Goal: Task Accomplishment & Management: Manage account settings

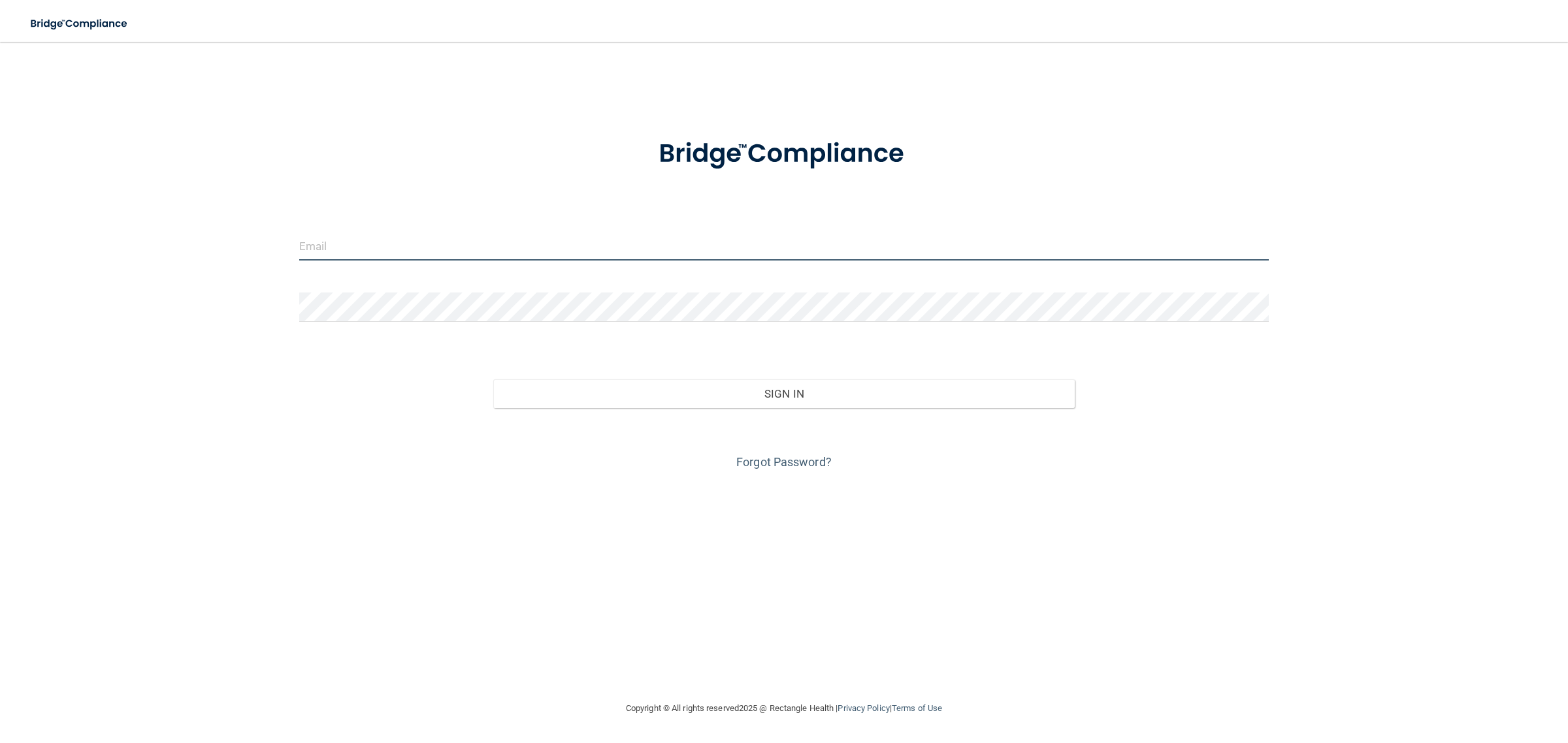
click at [336, 256] on input "email" at bounding box center [784, 246] width 970 height 30
click at [328, 243] on input "email" at bounding box center [784, 246] width 970 height 30
click at [468, 243] on input "email" at bounding box center [784, 246] width 970 height 30
type input "[EMAIL_ADDRESS][DOMAIN_NAME]"
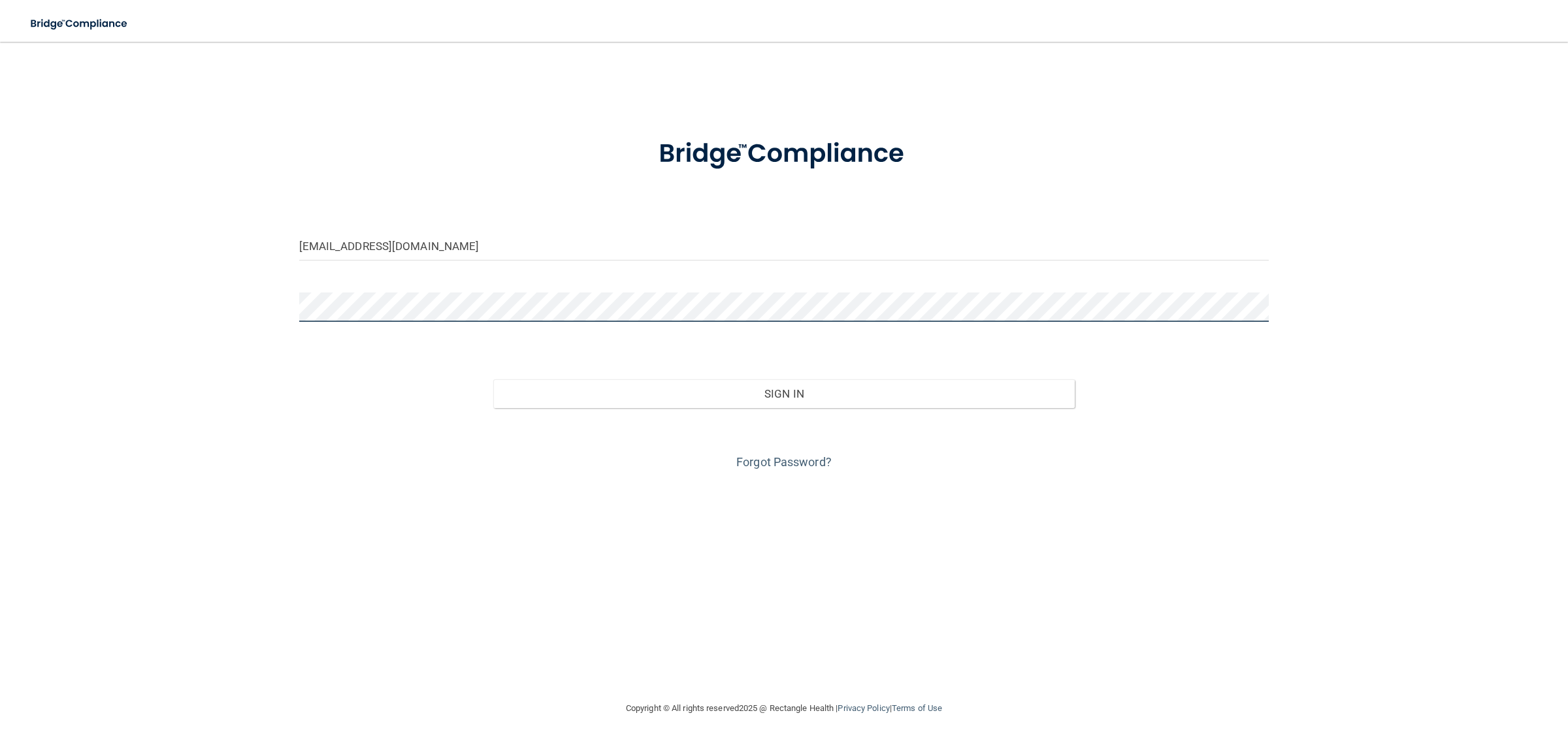
click at [493, 380] on button "Sign In" at bounding box center [784, 394] width 582 height 29
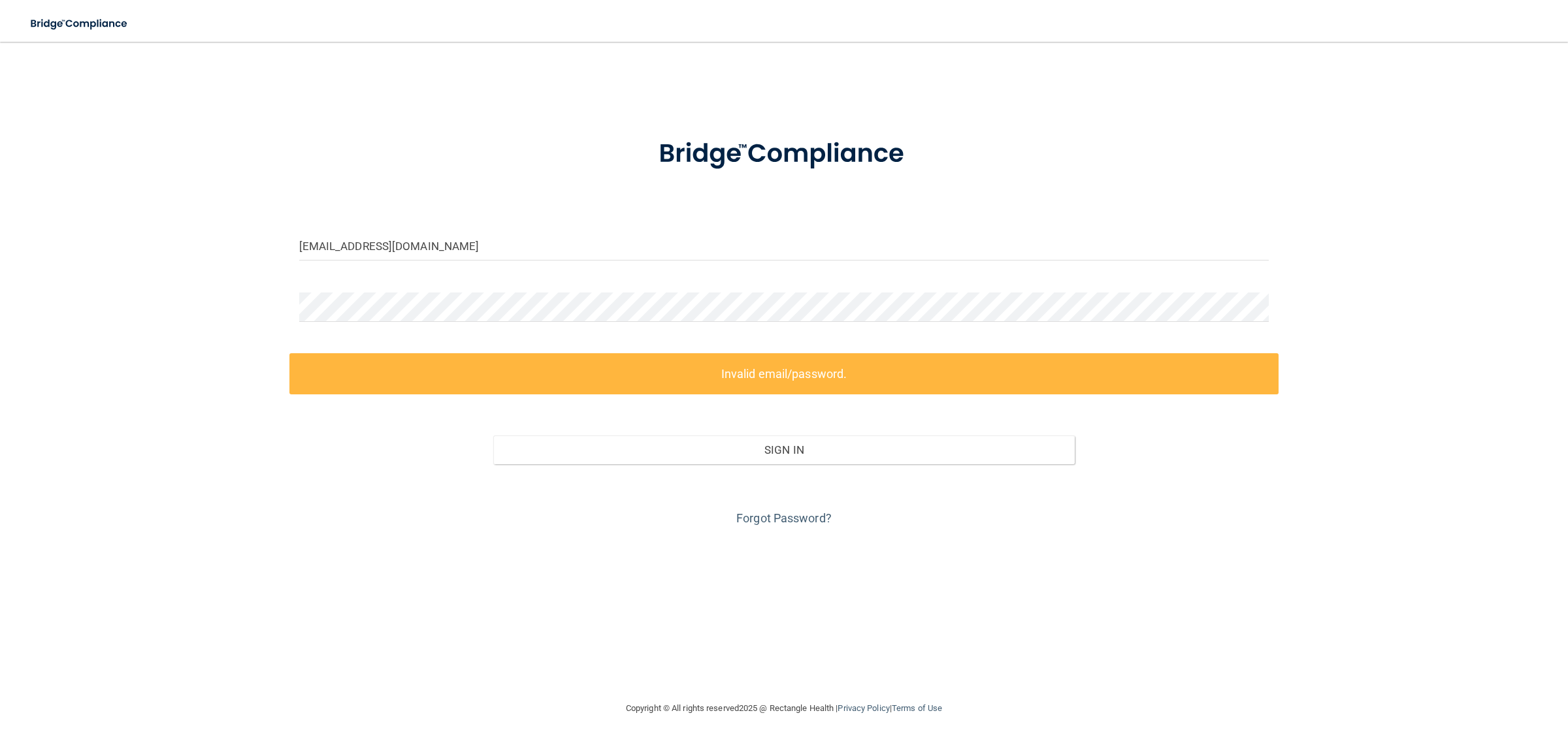
click at [521, 285] on form "[EMAIL_ADDRESS][DOMAIN_NAME] Invalid email/password. You don't have permission …" at bounding box center [784, 324] width 970 height 408
click at [524, 286] on form "[EMAIL_ADDRESS][DOMAIN_NAME] Invalid email/password. You don't have permission …" at bounding box center [784, 324] width 970 height 408
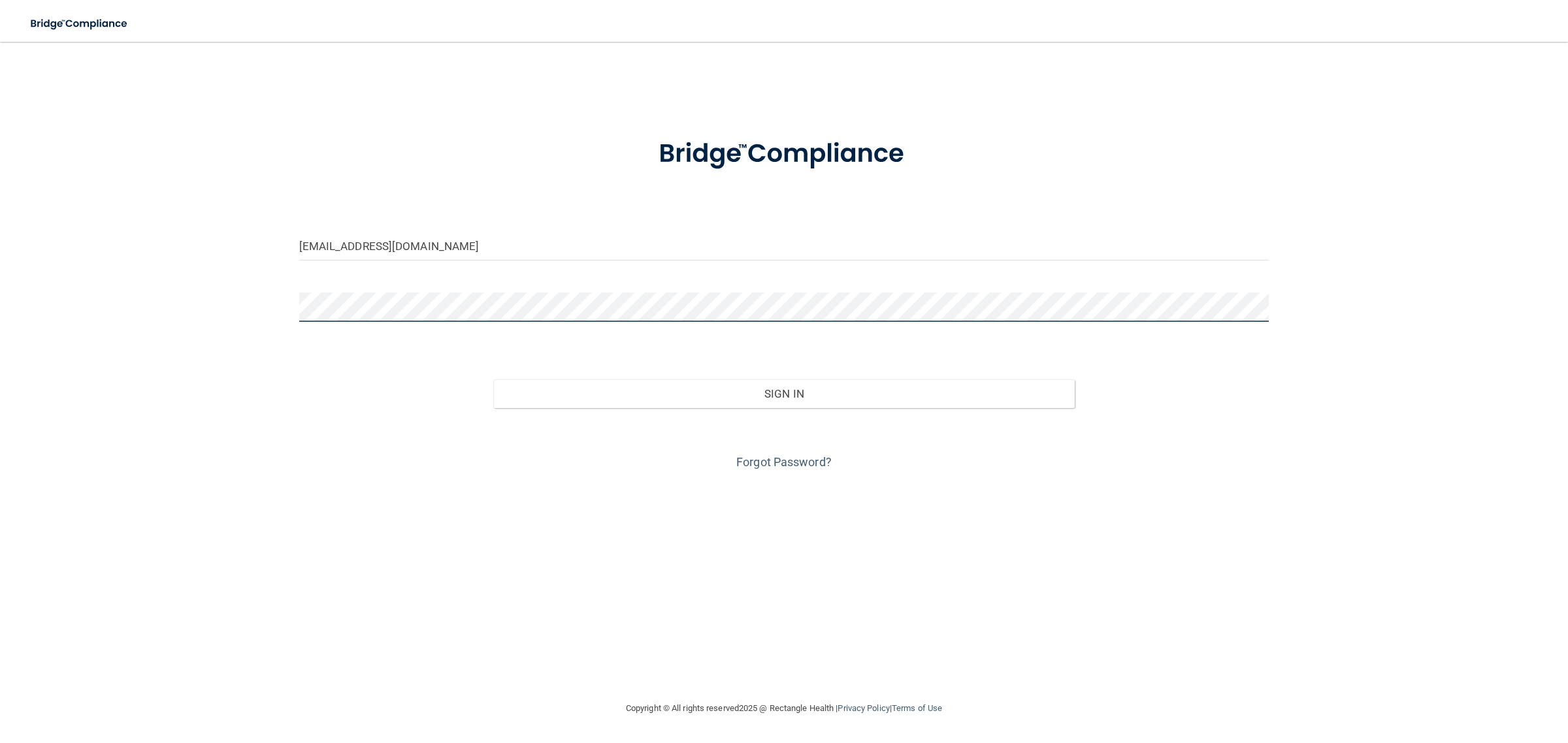
click at [493, 380] on button "Sign In" at bounding box center [784, 394] width 582 height 29
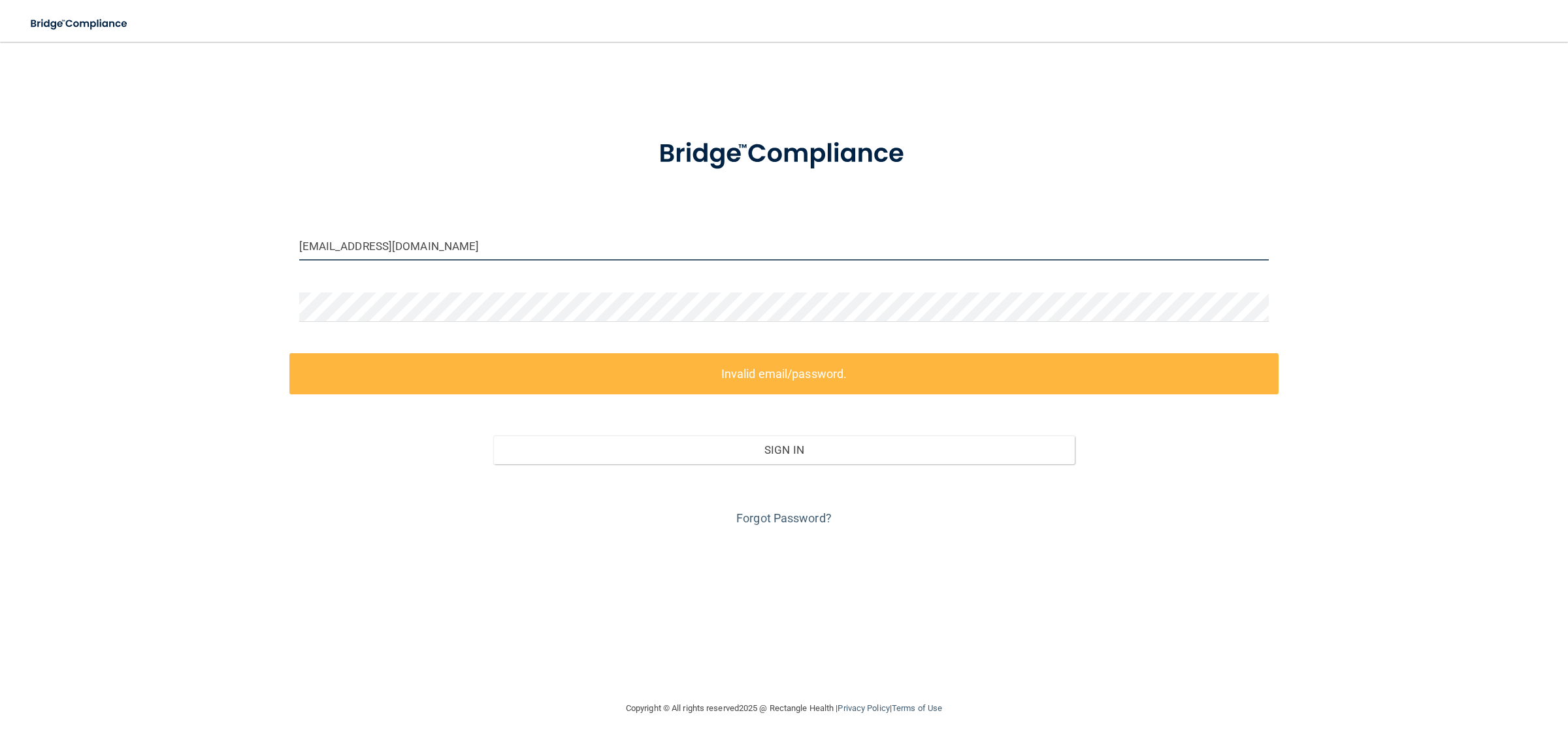
click at [763, 242] on input "[EMAIL_ADDRESS][DOMAIN_NAME]" at bounding box center [784, 246] width 970 height 30
click at [762, 240] on input "[EMAIL_ADDRESS][DOMAIN_NAME]" at bounding box center [784, 246] width 970 height 30
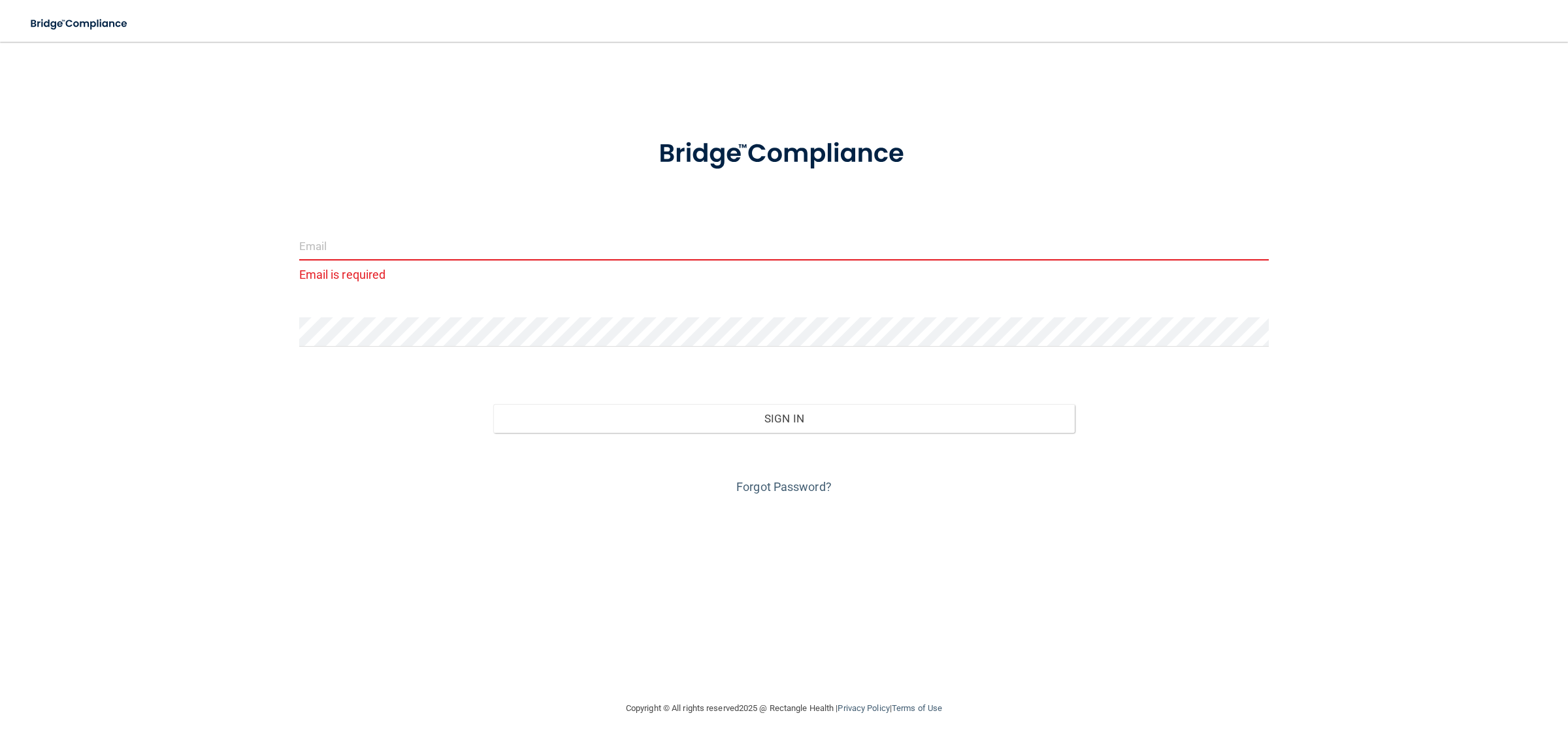
paste input "cdcsauk"
type input "cdcsauk"
click at [493, 404] on button "Sign In" at bounding box center [784, 419] width 582 height 29
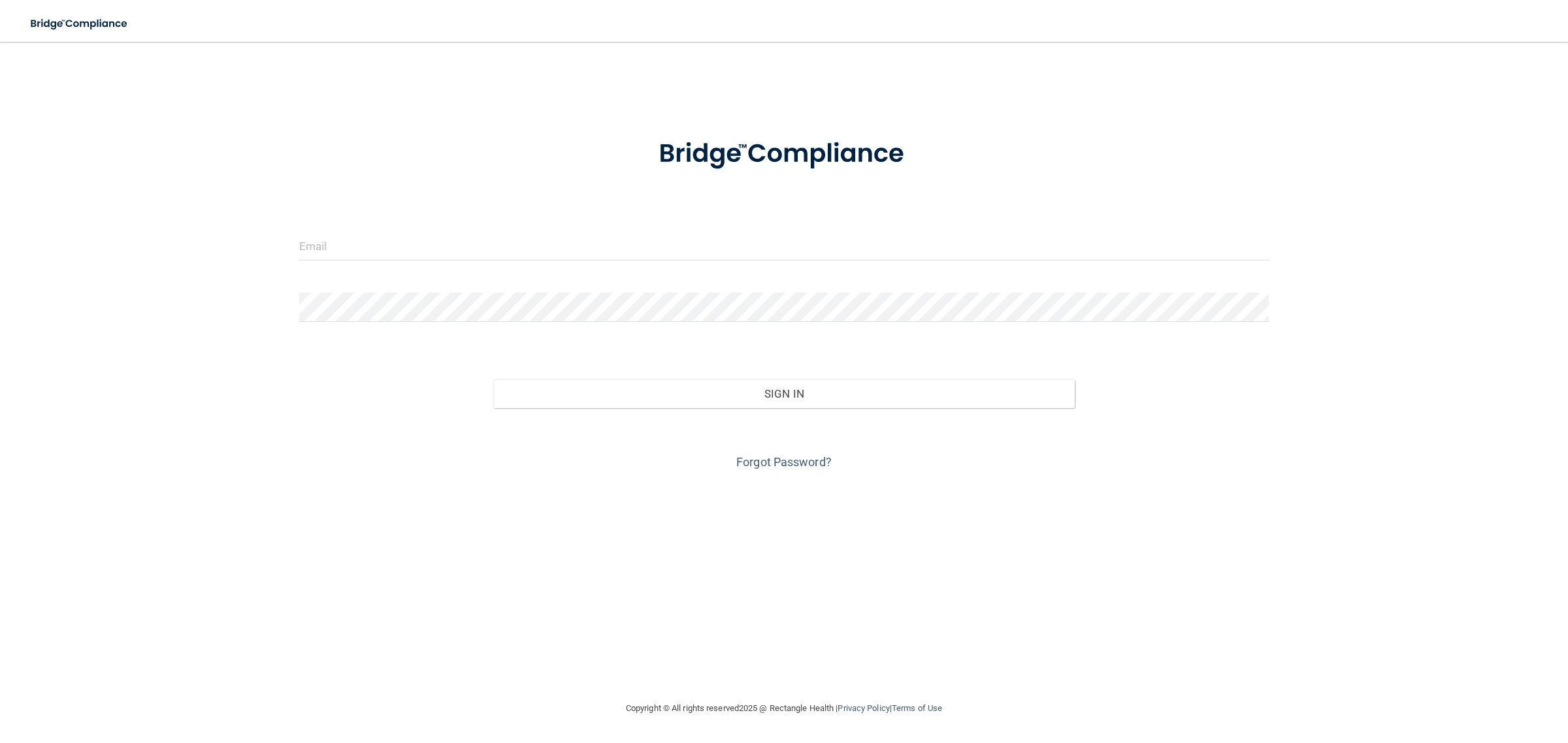
click at [523, 262] on div at bounding box center [784, 250] width 990 height 39
click at [515, 237] on input "email" at bounding box center [784, 246] width 970 height 30
drag, startPoint x: 515, startPoint y: 237, endPoint x: 507, endPoint y: 238, distance: 8.1
click at [515, 237] on input "email" at bounding box center [784, 246] width 970 height 30
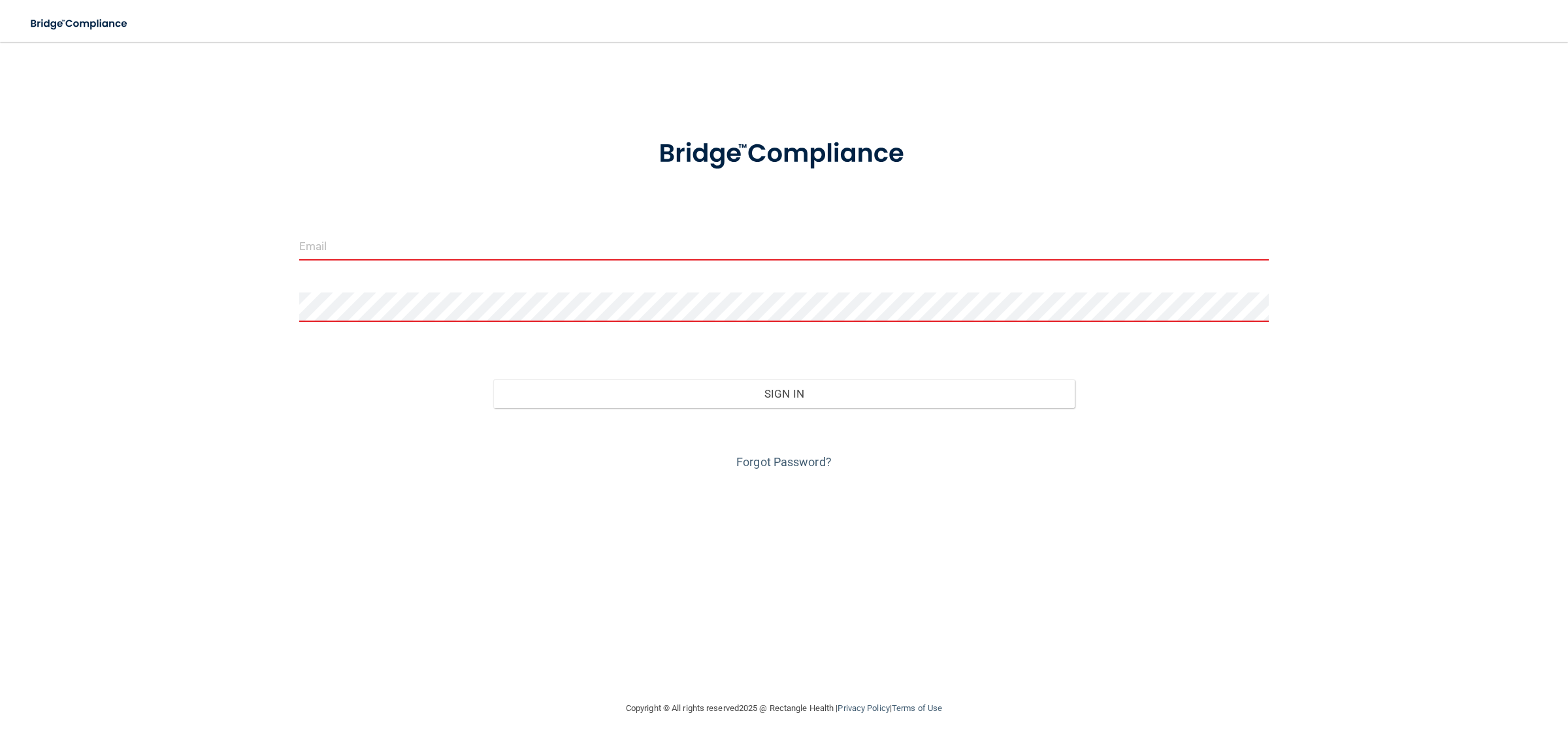
click at [382, 243] on input "email" at bounding box center [784, 246] width 970 height 30
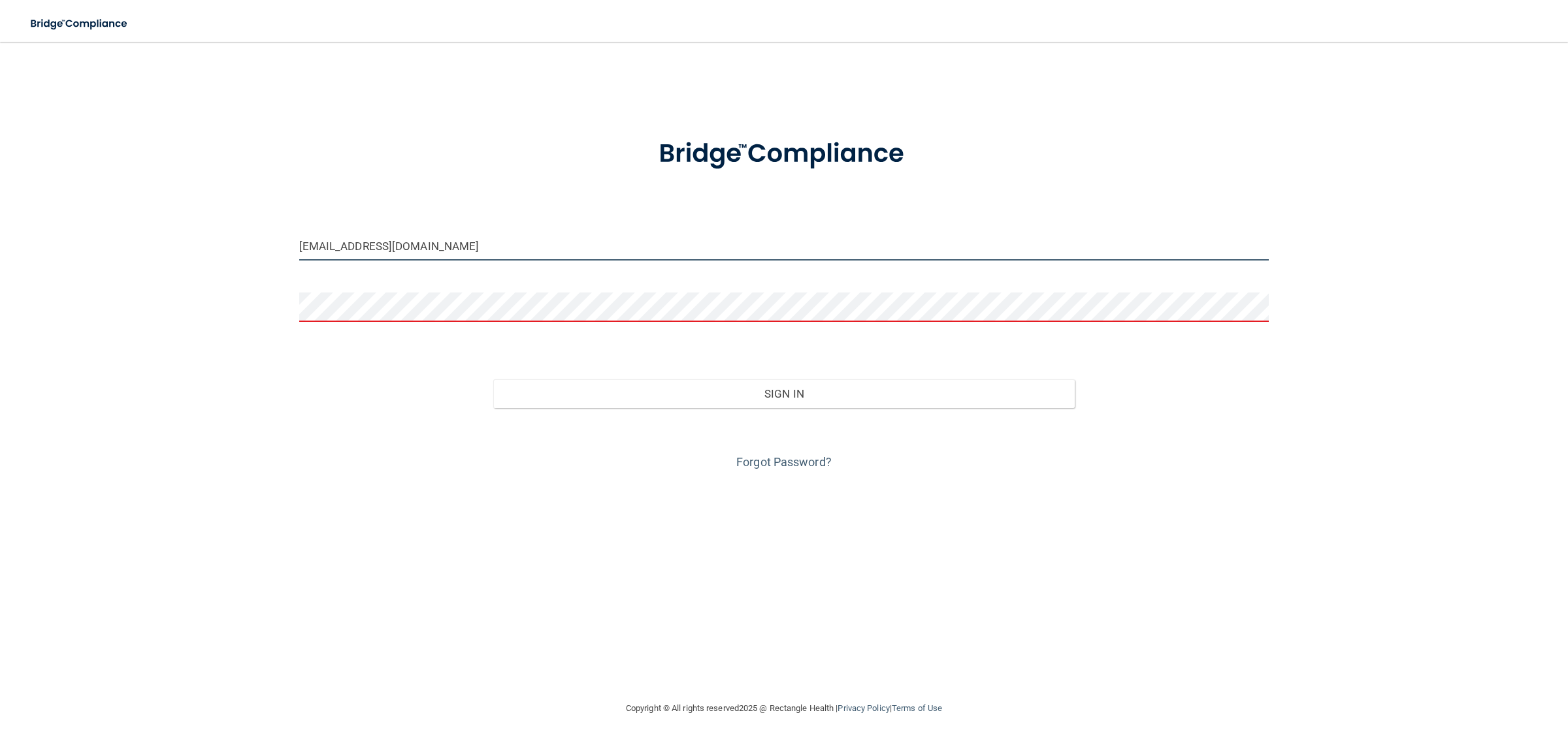
type input "[EMAIL_ADDRESS][DOMAIN_NAME]"
click at [493, 380] on button "Sign In" at bounding box center [784, 394] width 582 height 29
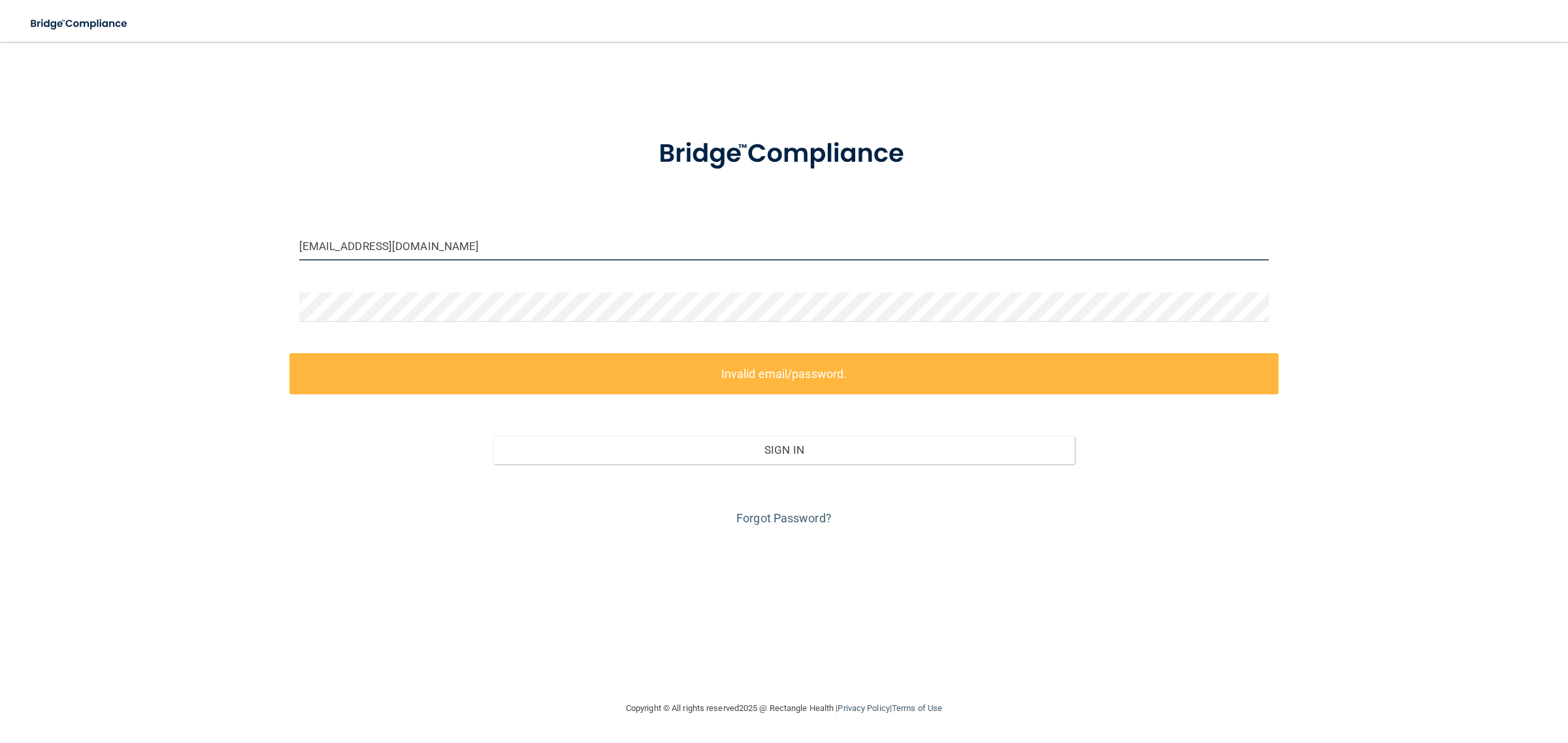
click at [548, 256] on input "[EMAIL_ADDRESS][DOMAIN_NAME]" at bounding box center [784, 246] width 970 height 30
drag, startPoint x: 546, startPoint y: 254, endPoint x: 0, endPoint y: 305, distance: 548.4
click at [0, 305] on main "west@madisonkidsdentist.com Invalid email/password. You don't have permission t…" at bounding box center [784, 392] width 1568 height 701
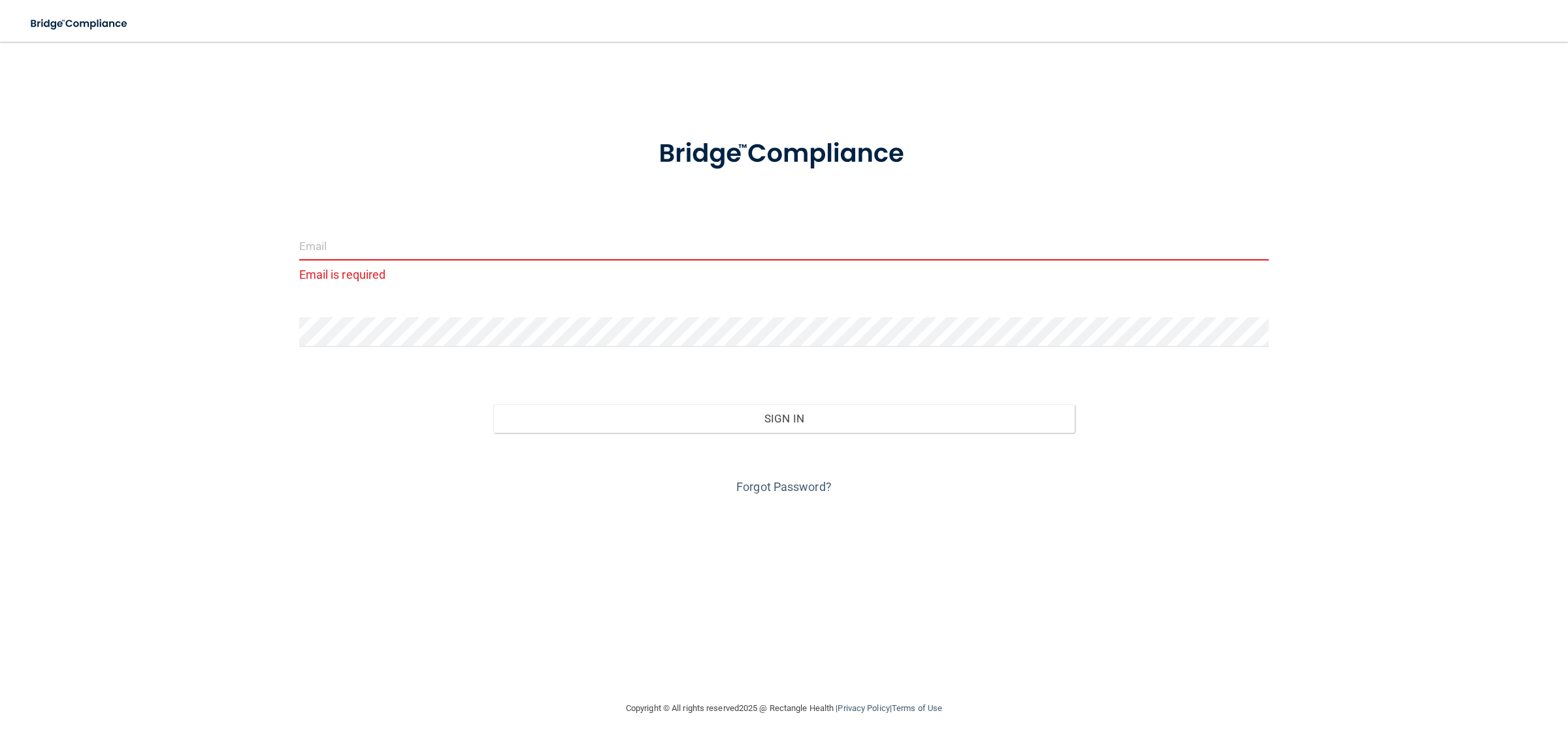
click at [360, 249] on input "email" at bounding box center [784, 246] width 970 height 30
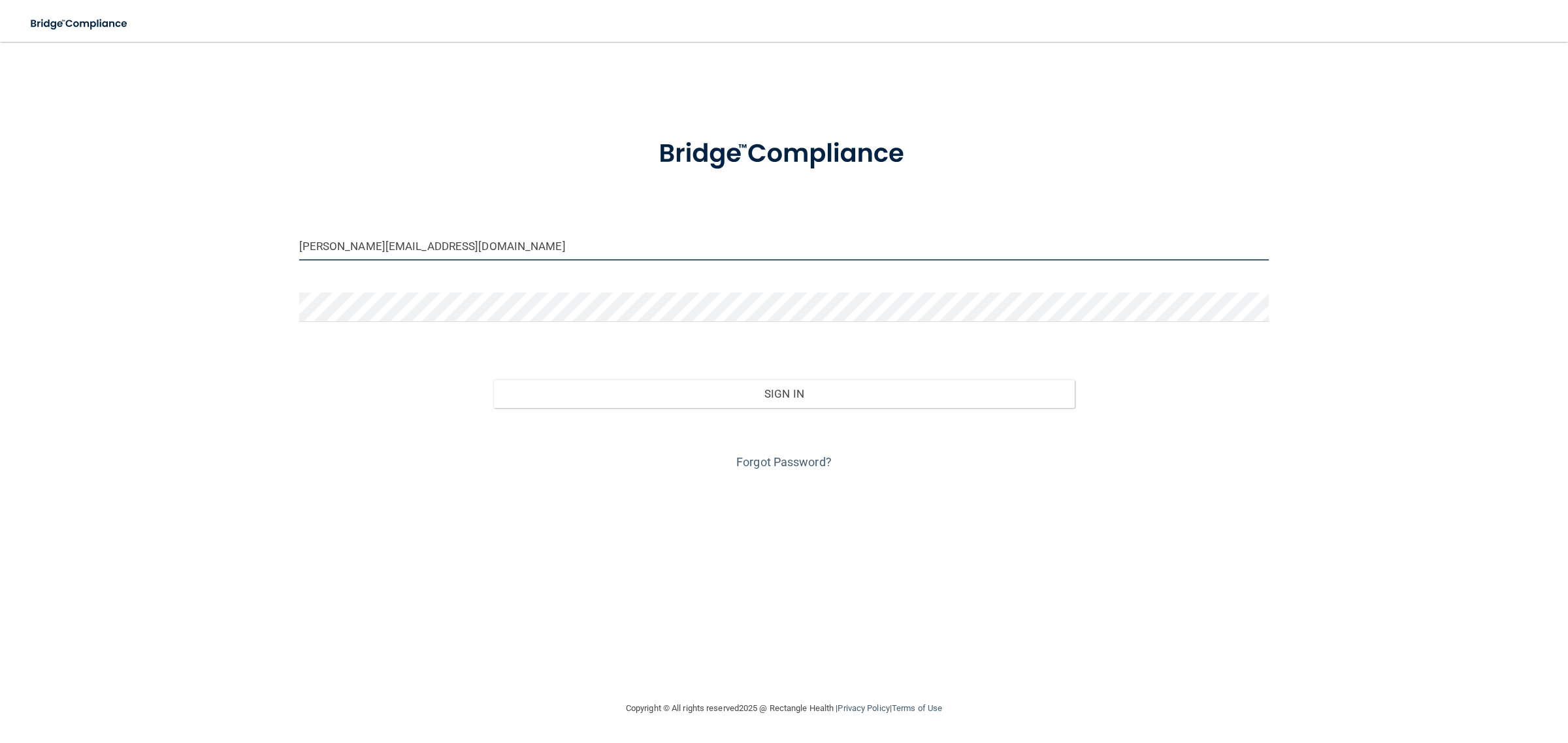
click at [493, 380] on button "Sign In" at bounding box center [784, 394] width 582 height 29
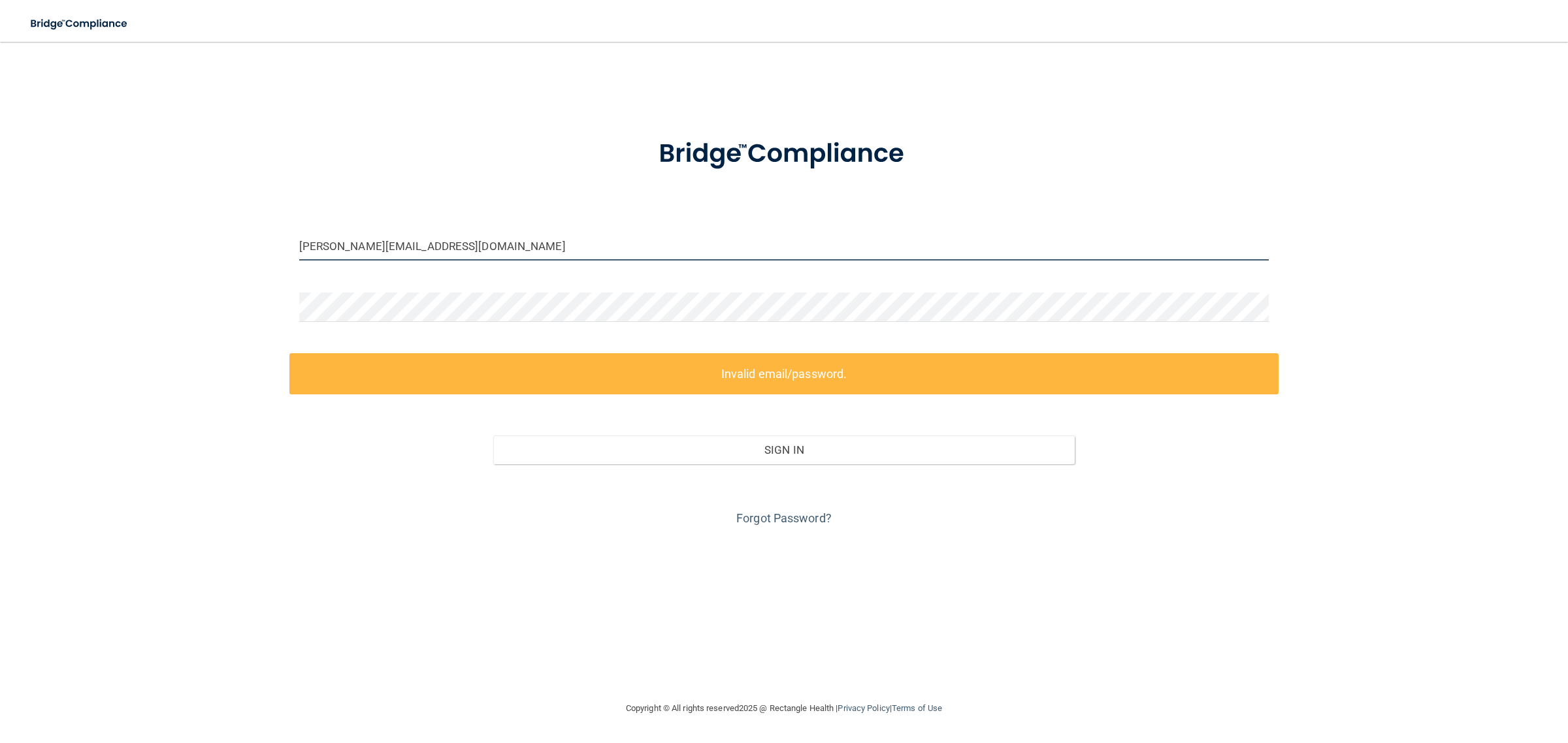
click at [321, 246] on input "kelcey@madisonkidsdentist.com" at bounding box center [784, 246] width 970 height 30
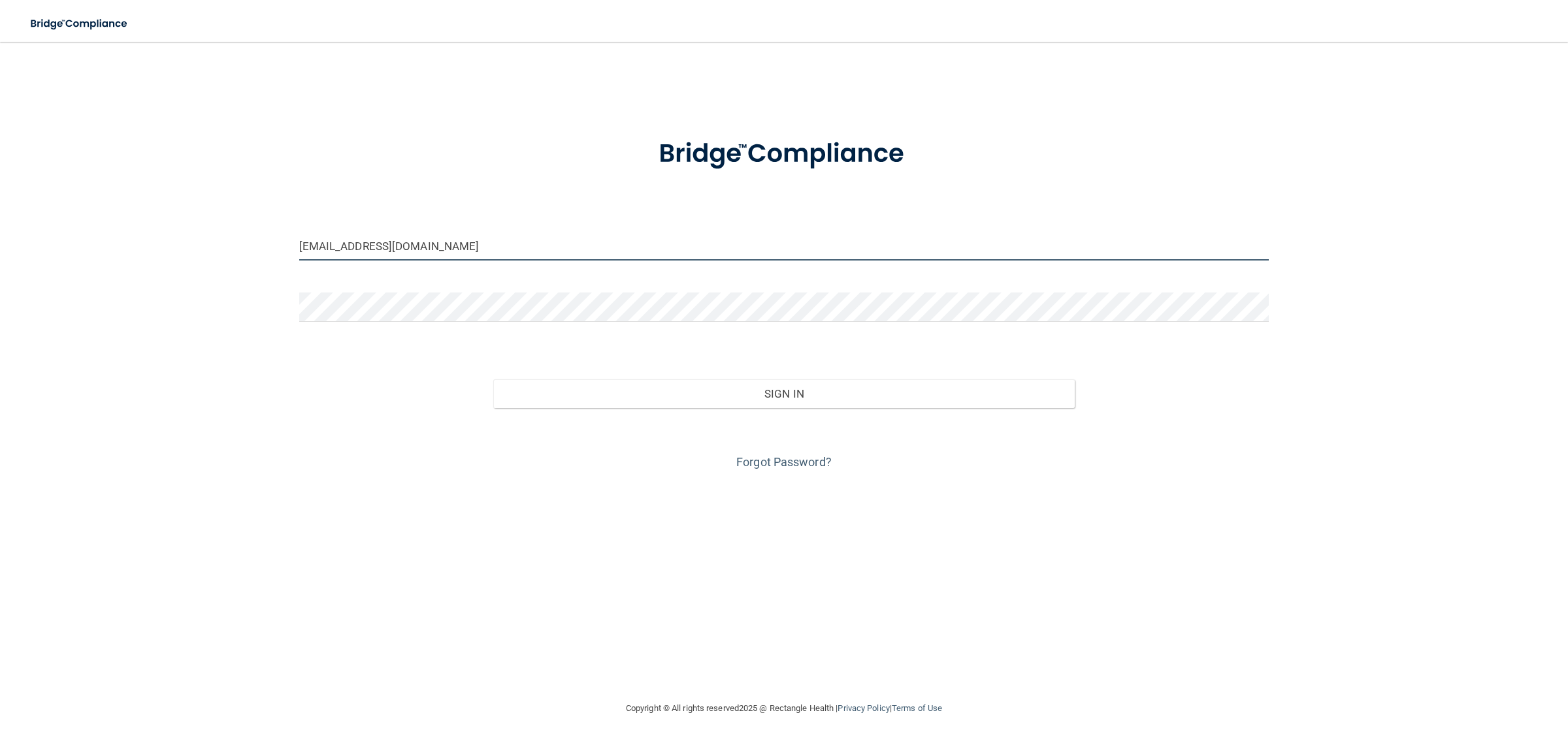
click at [493, 380] on button "Sign In" at bounding box center [784, 394] width 582 height 29
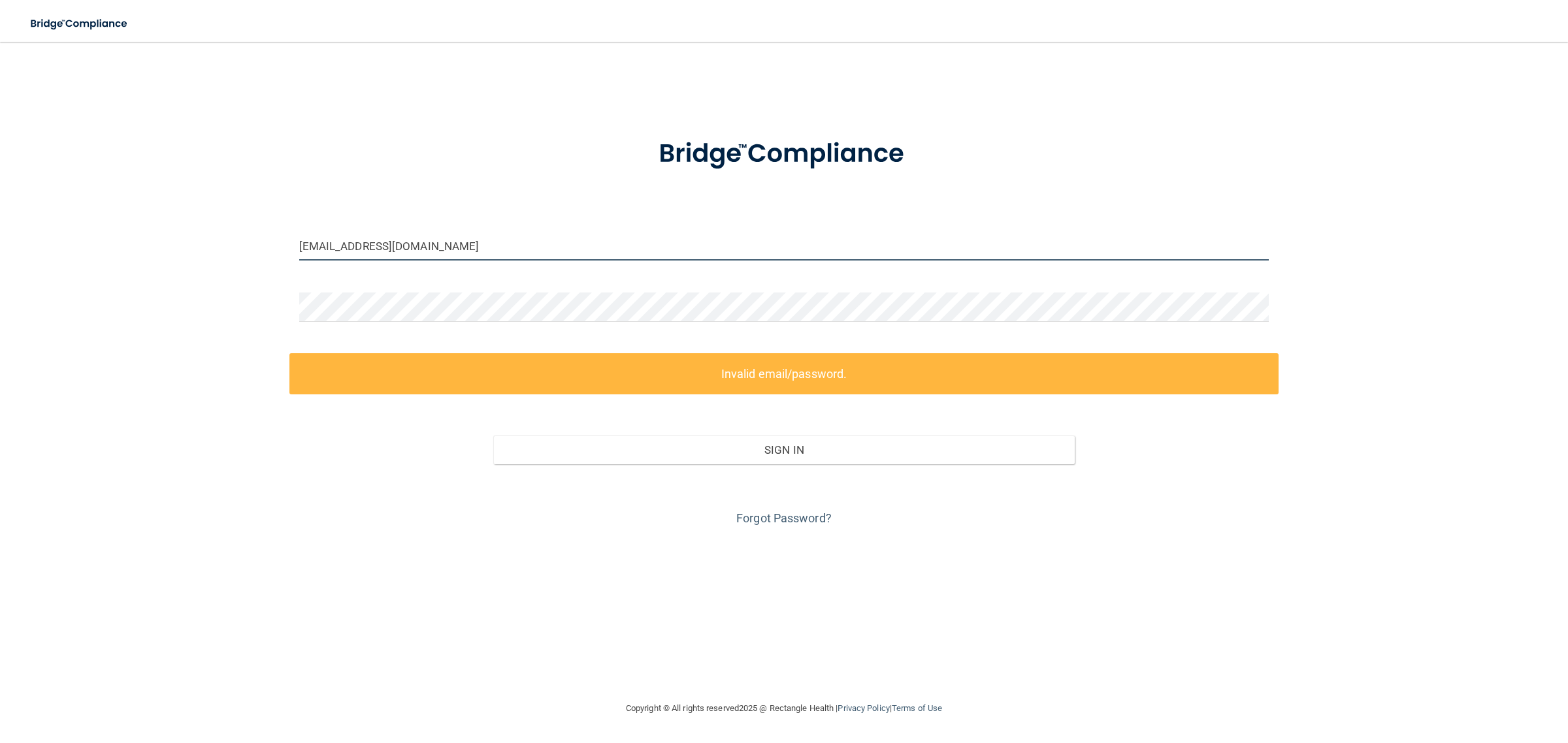
click at [319, 249] on input "east@madisonkidsdentist.com" at bounding box center [784, 246] width 970 height 30
click at [309, 246] on input "east@madisonkidsdentist.com" at bounding box center [784, 246] width 970 height 30
click at [308, 246] on input "east@madisonkidsdentist.com" at bounding box center [784, 246] width 970 height 30
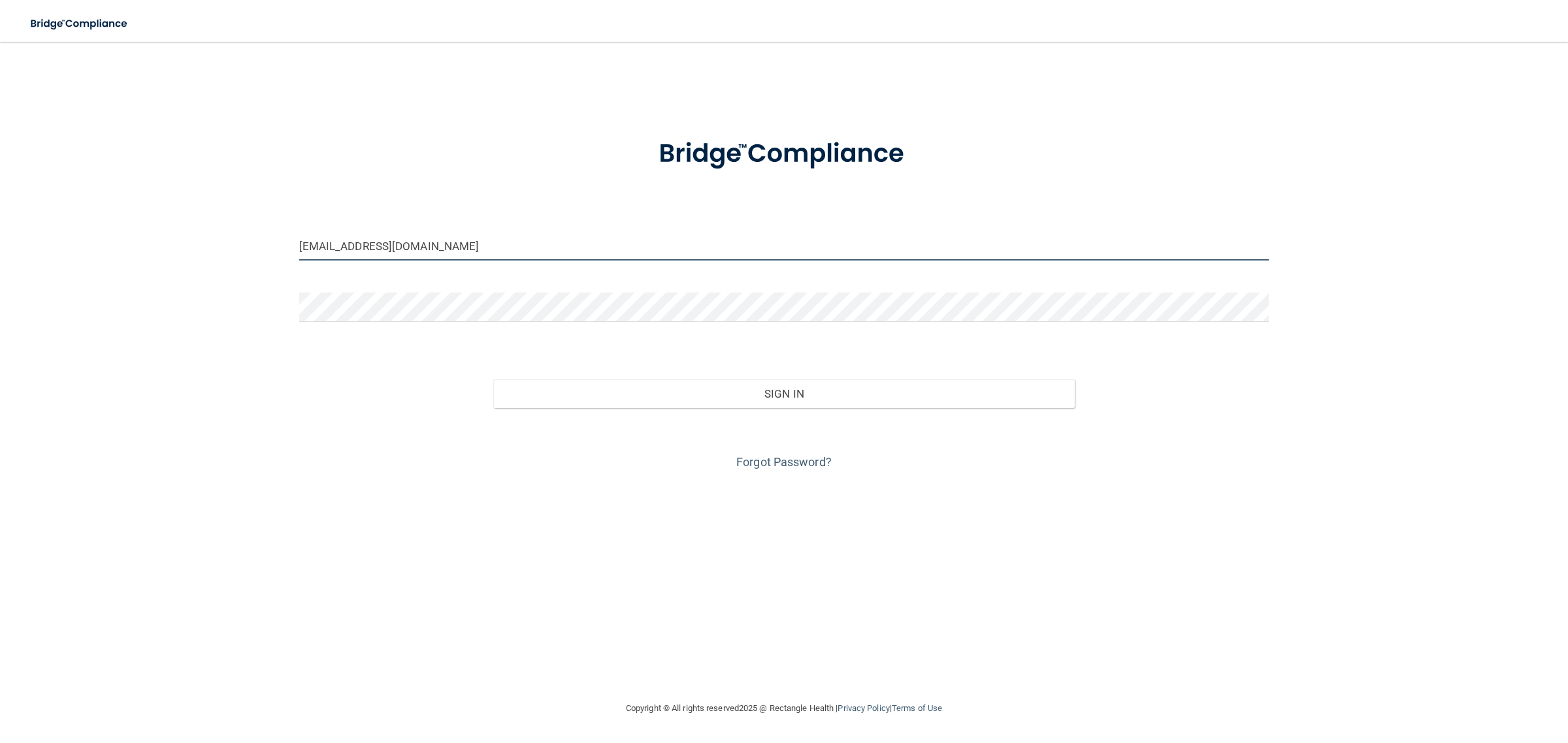
type input "south@madisonkidsdentist.com"
click at [493, 380] on button "Sign In" at bounding box center [784, 394] width 582 height 29
